Goal: Task Accomplishment & Management: Manage account settings

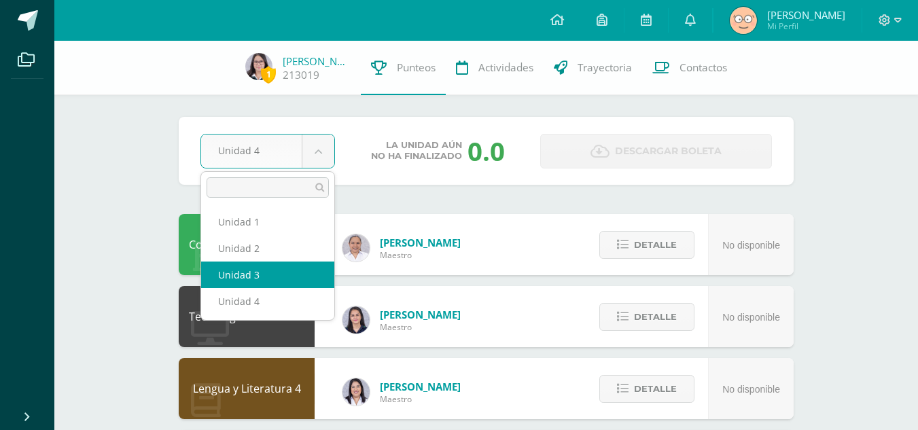
select select "Unidad 3"
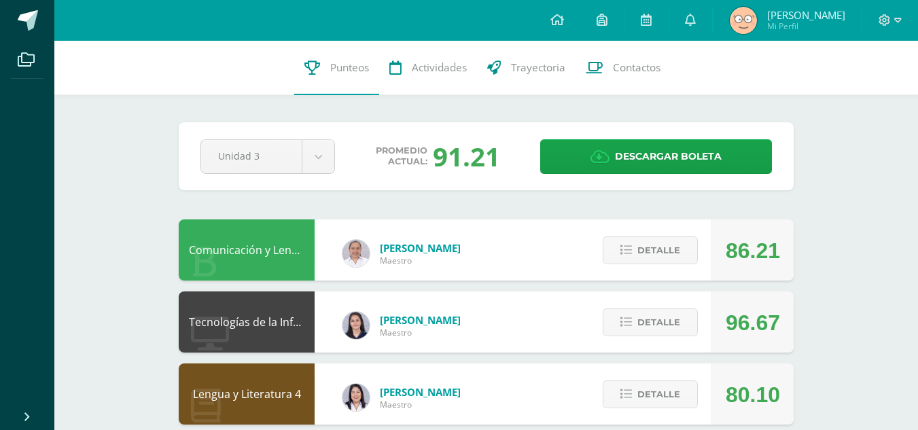
scroll to position [1, 0]
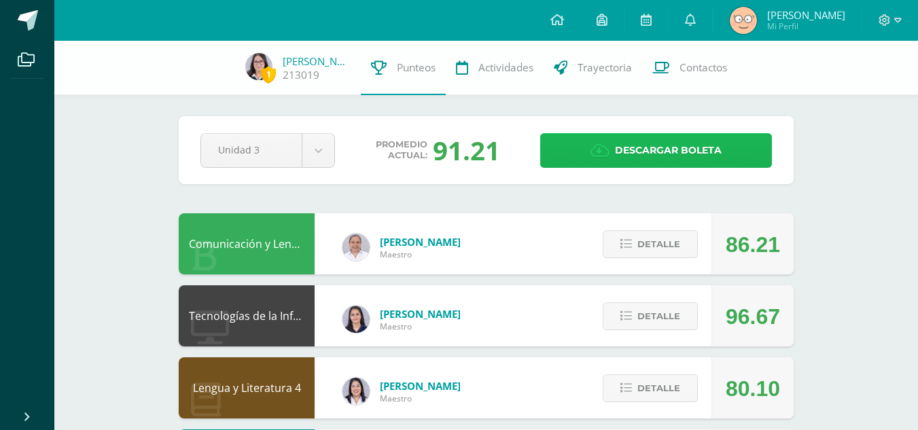
click at [590, 157] on link "Descargar boleta" at bounding box center [656, 150] width 232 height 35
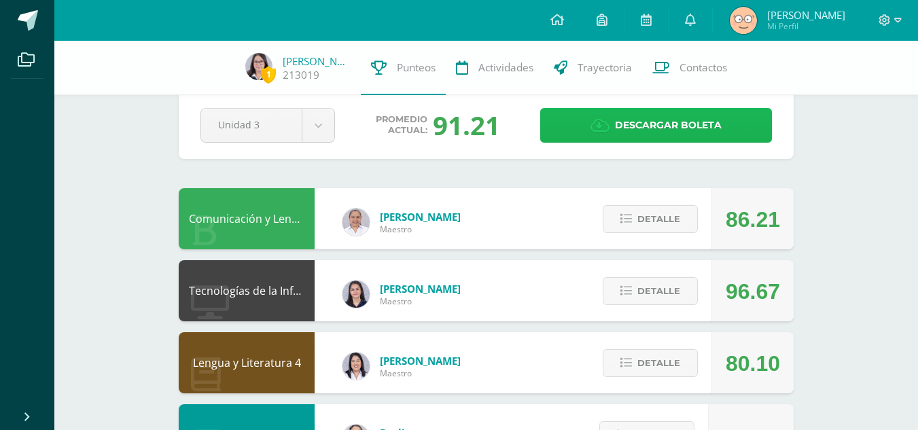
scroll to position [26, 0]
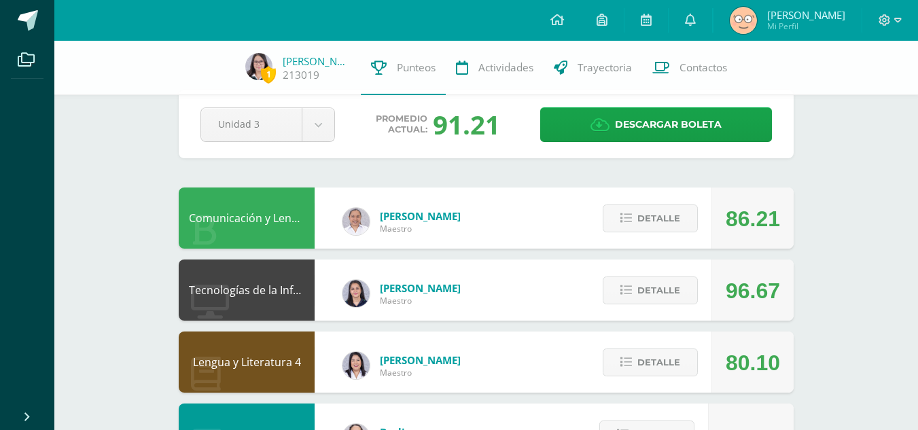
click at [482, 126] on div "91.21" at bounding box center [466, 124] width 67 height 35
